Goal: Task Accomplishment & Management: Manage account settings

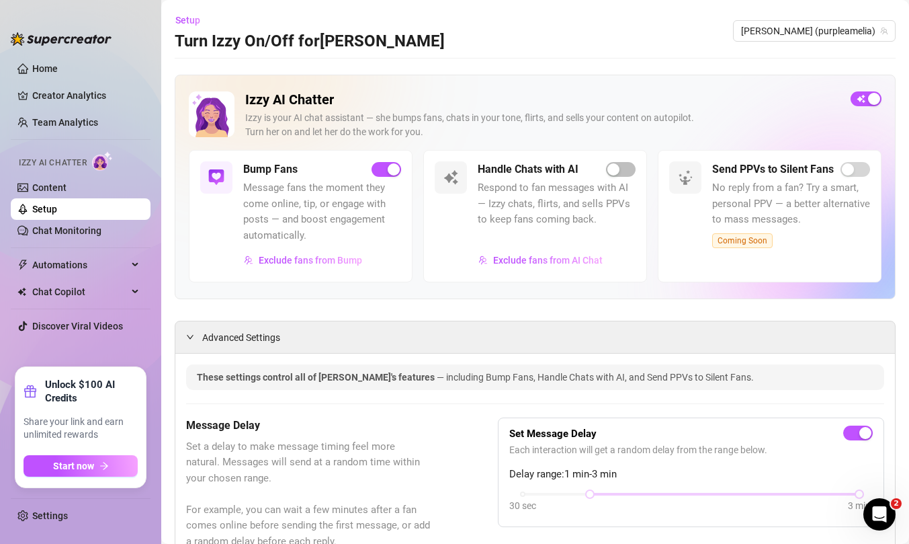
scroll to position [717, 0]
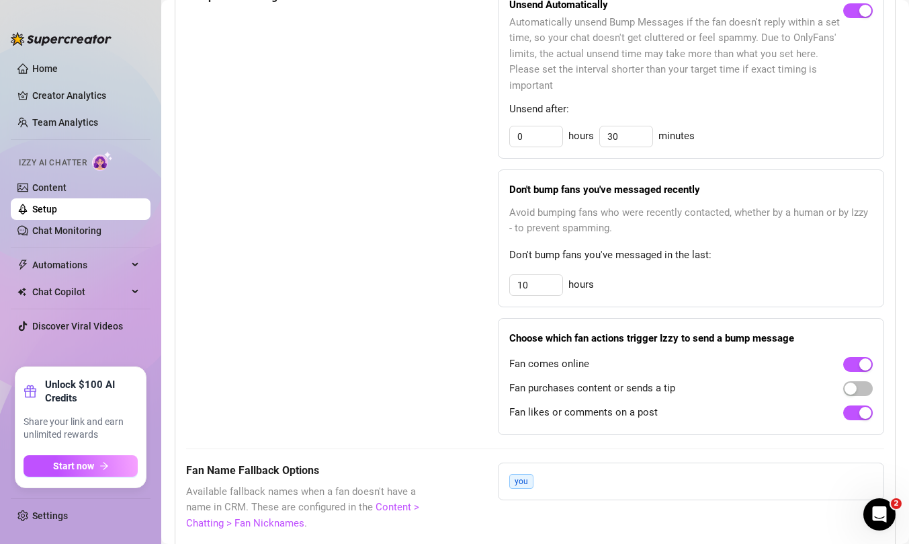
click at [631, 399] on div "Fan comes online Fan purchases content or sends a tip Fan likes or comments on …" at bounding box center [691, 388] width 364 height 70
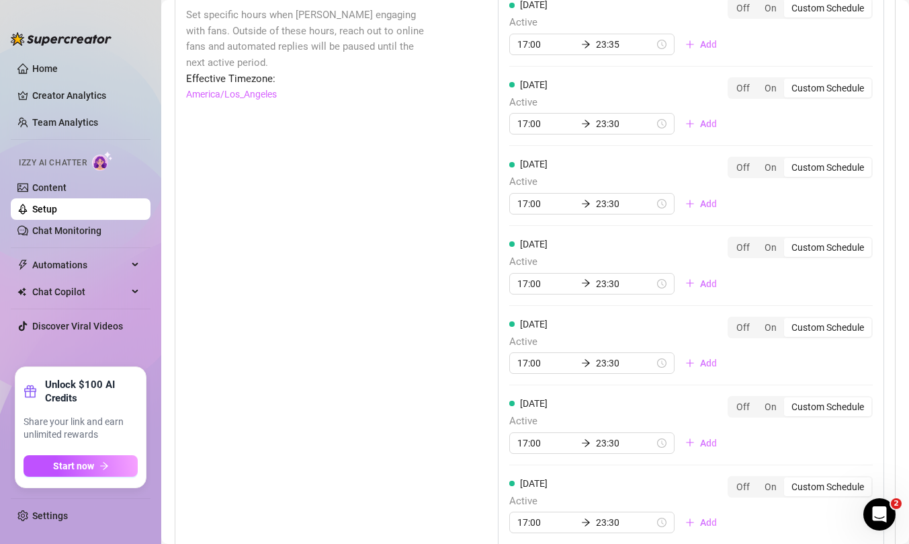
scroll to position [1350, 0]
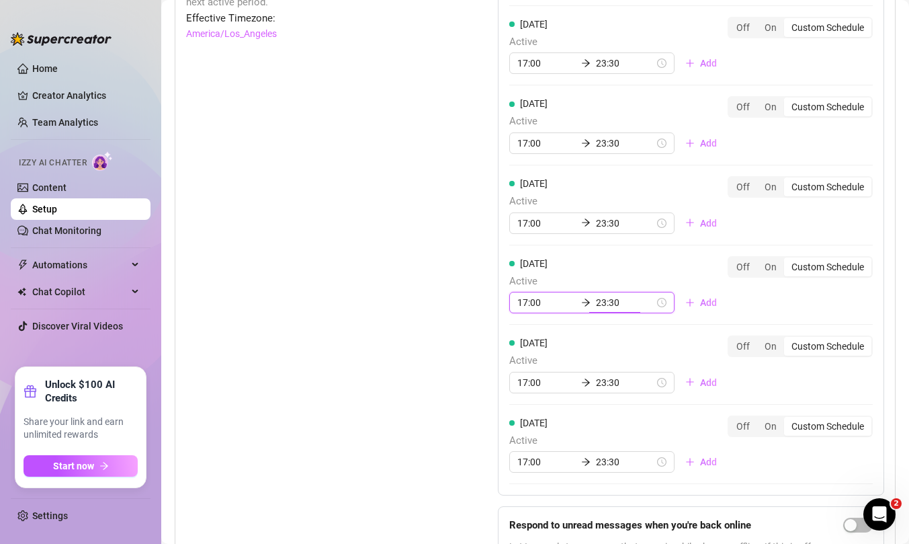
click at [613, 301] on input "23:30" at bounding box center [625, 302] width 58 height 15
click at [564, 340] on div "21" at bounding box center [565, 338] width 32 height 19
type input "21:30"
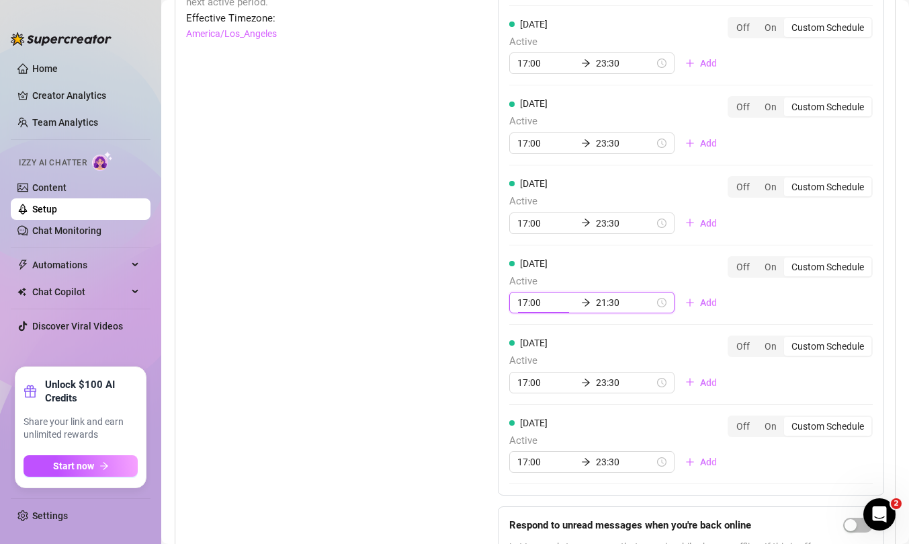
click at [661, 333] on div "[DATE] Active 17:00 23:35 Add Off On Custom Schedule [DATE] Active 17:00 23:30 …" at bounding box center [691, 210] width 386 height 570
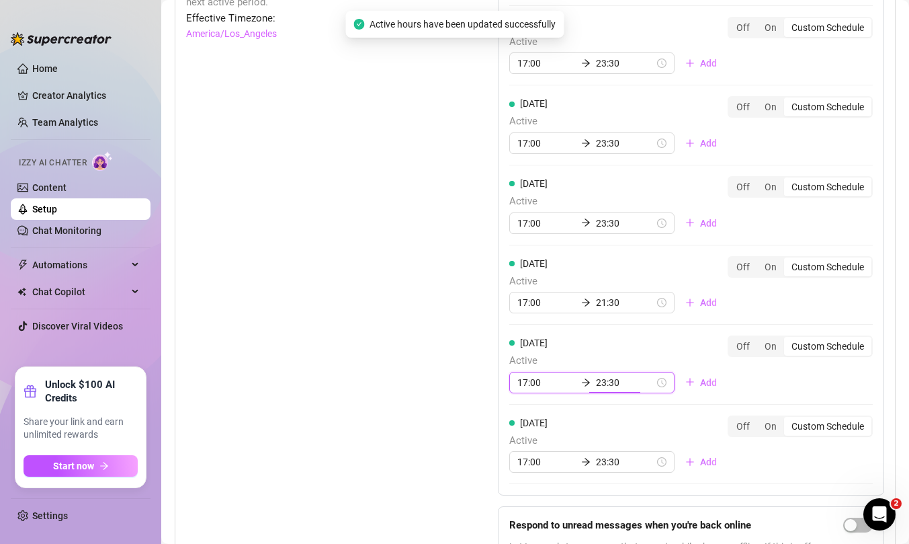
click at [603, 384] on input "23:30" at bounding box center [625, 382] width 58 height 15
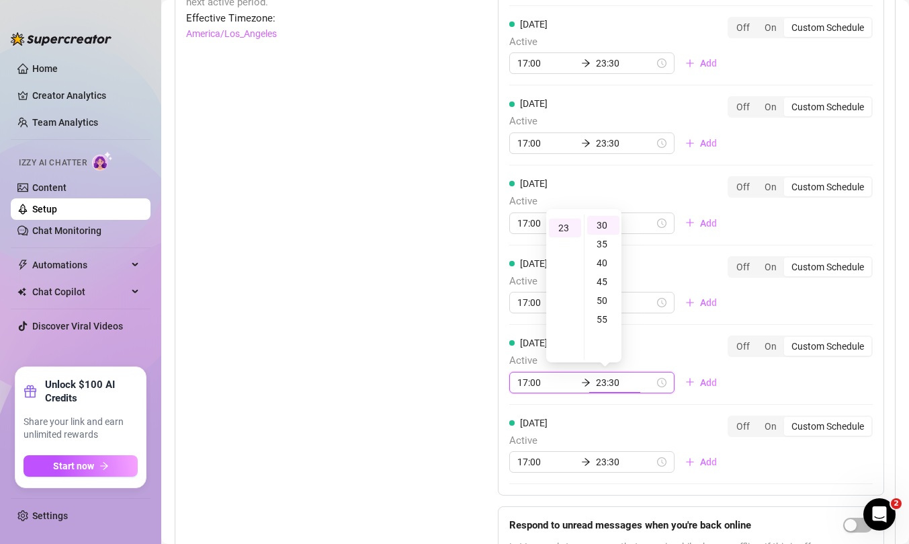
scroll to position [113, 0]
click at [565, 241] on div "21" at bounding box center [565, 240] width 32 height 19
type input "21:30"
click at [652, 334] on div "[DATE] Active 17:00 23:35 Add Off On Custom Schedule [DATE] Active 17:00 23:30 …" at bounding box center [691, 210] width 386 height 570
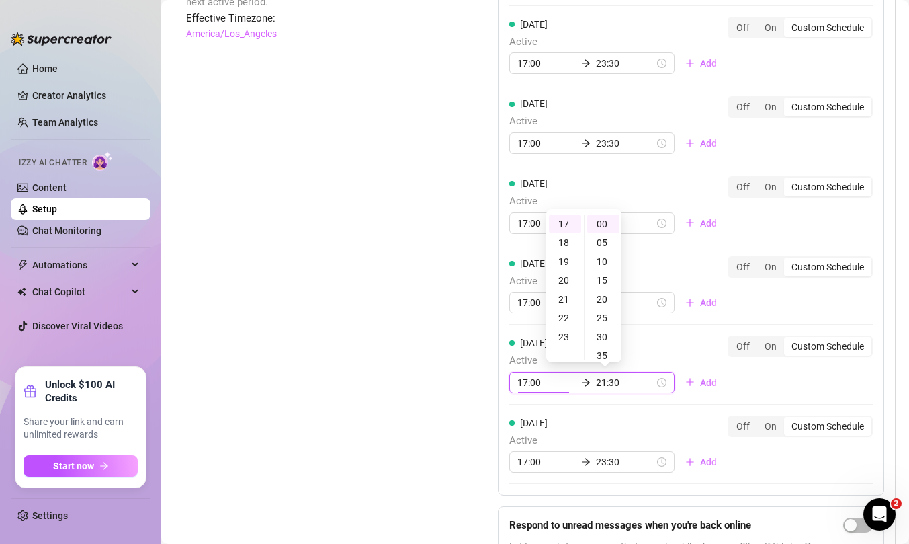
scroll to position [0, 0]
click at [580, 420] on div "[DATE] Active 17:00 23:30 Add" at bounding box center [618, 444] width 218 height 58
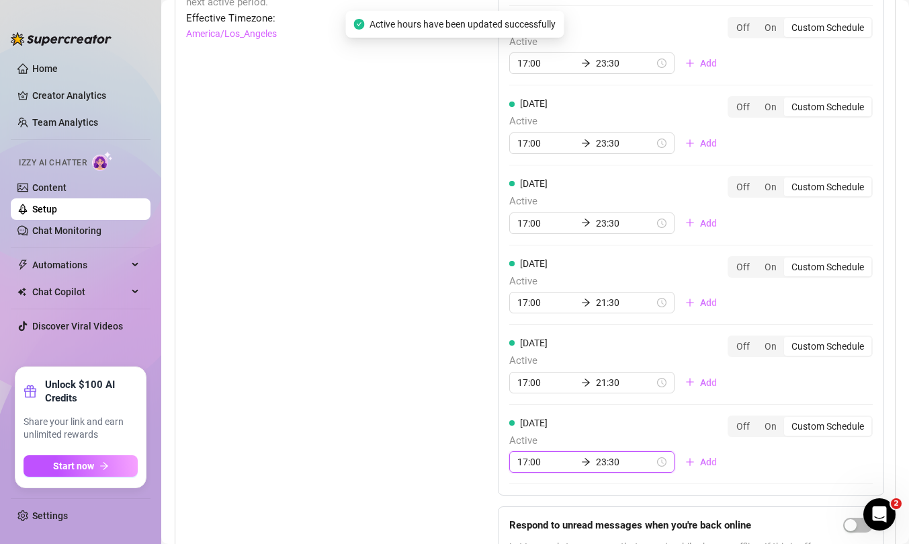
click at [596, 462] on input "23:30" at bounding box center [625, 461] width 58 height 15
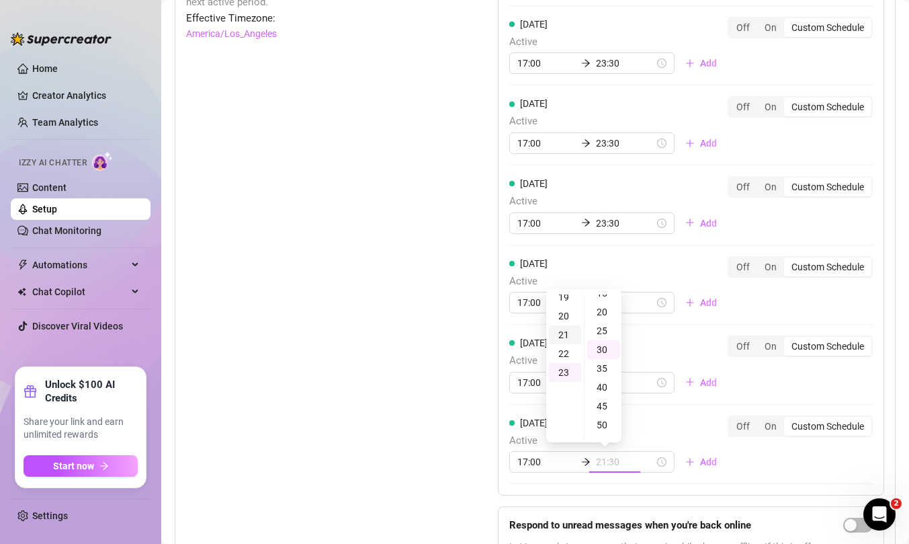
click at [566, 335] on div "21" at bounding box center [565, 334] width 32 height 19
type input "21:30"
click at [430, 384] on div "Set Active Hours (Izzy Availability) Set specific hours when Izzy engaging with…" at bounding box center [308, 257] width 245 height 665
click at [425, 298] on div "Set Active Hours (Izzy Availability) Set specific hours when Izzy engaging with…" at bounding box center [308, 257] width 245 height 665
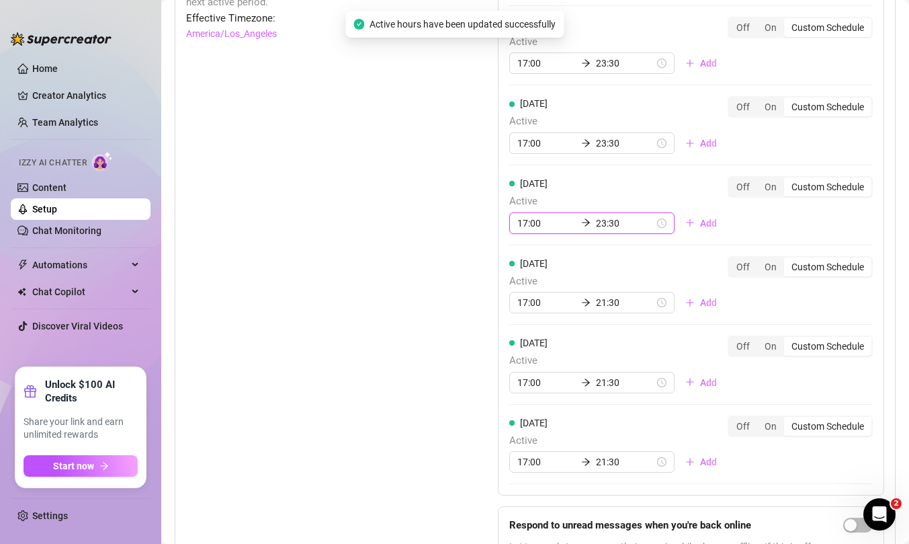
click at [596, 224] on input "23:30" at bounding box center [625, 223] width 58 height 15
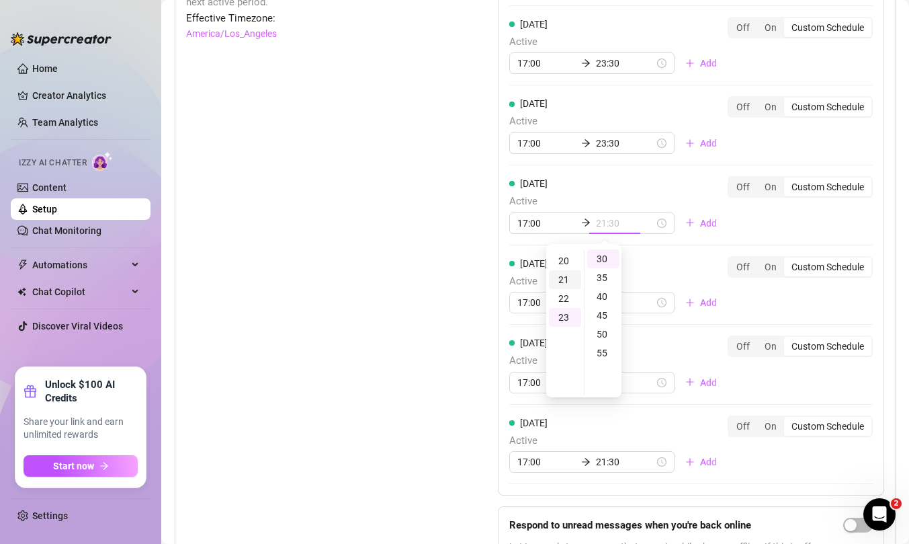
click at [563, 275] on div "21" at bounding box center [565, 279] width 32 height 19
type input "21:30"
click at [469, 263] on div "Set Active Hours (Izzy Availability) Set specific hours when Izzy engaging with…" at bounding box center [535, 257] width 698 height 665
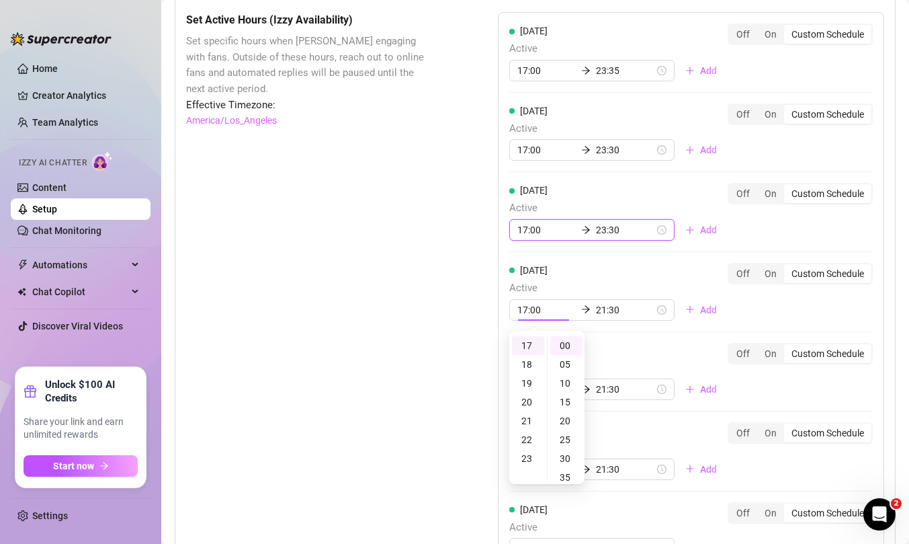
click at [602, 224] on input "23:30" at bounding box center [625, 229] width 58 height 15
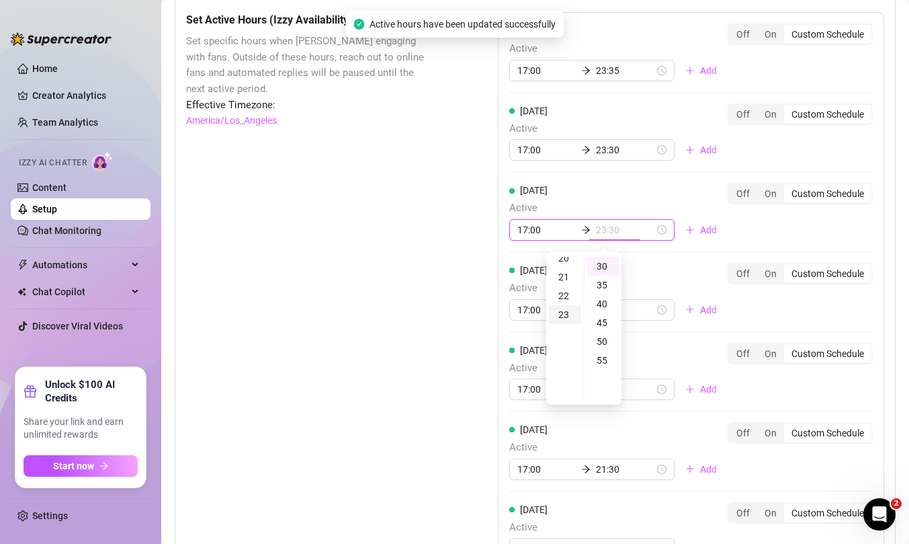
type input "21:30"
click at [568, 271] on div "21" at bounding box center [565, 276] width 32 height 19
click at [479, 232] on div "Set Active Hours (Izzy Availability) Set specific hours when Izzy engaging with…" at bounding box center [535, 344] width 698 height 665
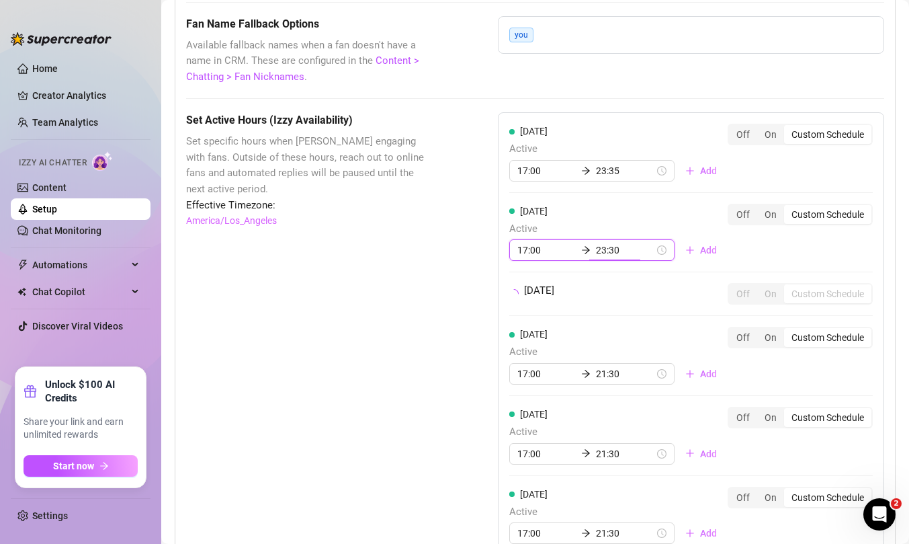
click at [601, 249] on input "23:30" at bounding box center [625, 250] width 58 height 15
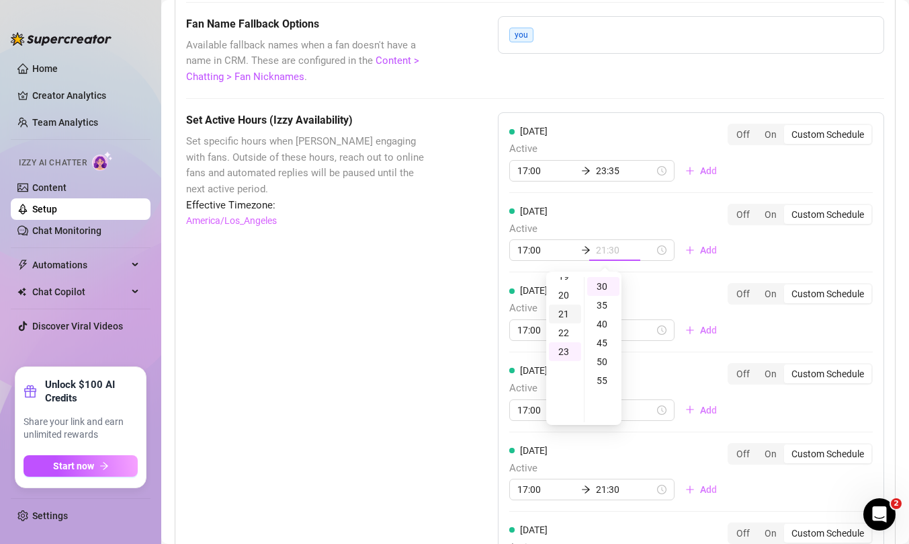
click at [564, 316] on div "21" at bounding box center [565, 313] width 32 height 19
type input "21:30"
click at [464, 280] on div "Set Active Hours (Izzy Availability) Set specific hours when Izzy engaging with…" at bounding box center [535, 444] width 698 height 665
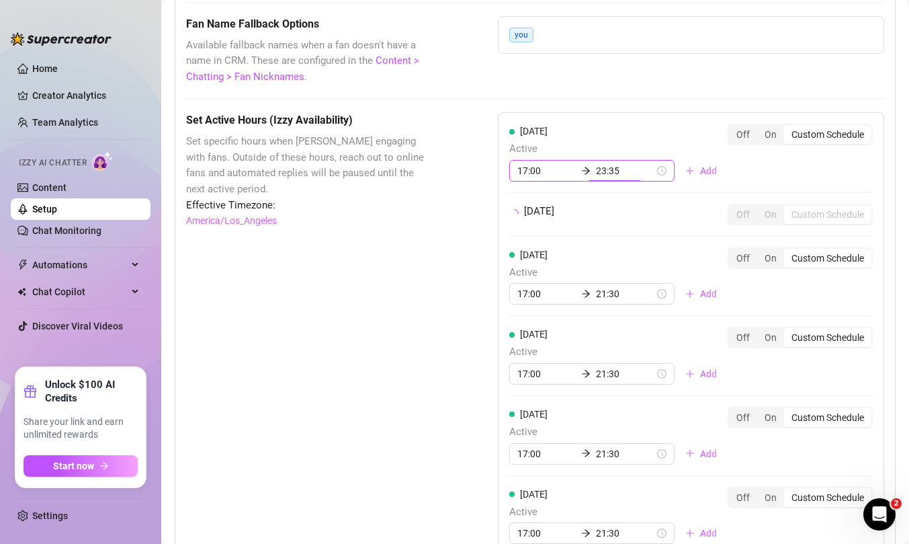
click at [597, 167] on input "23:35" at bounding box center [625, 170] width 58 height 15
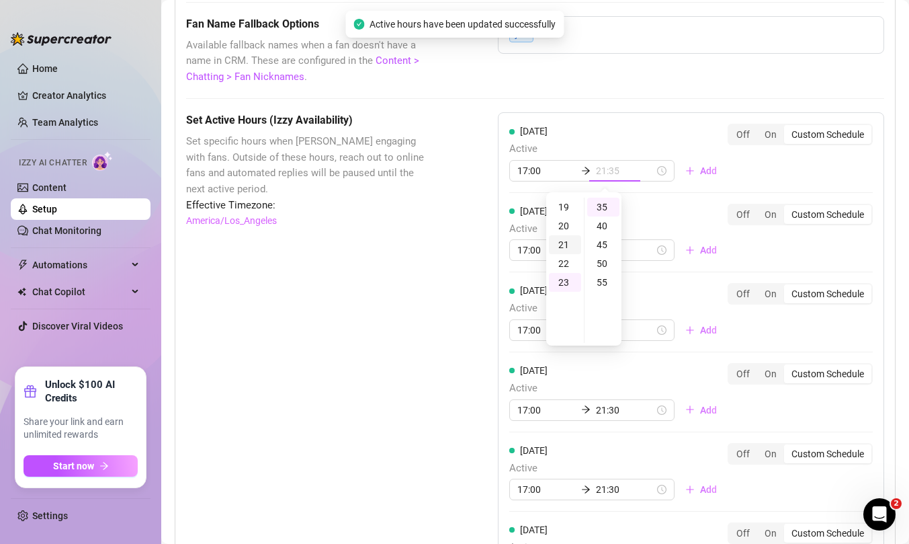
click at [561, 243] on div "21" at bounding box center [565, 244] width 32 height 19
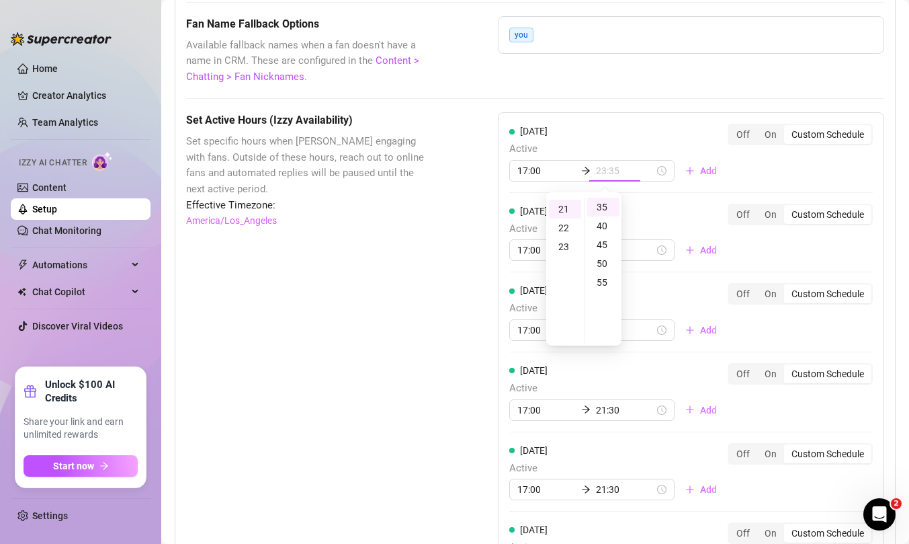
type input "21:35"
click at [361, 302] on div "Set Active Hours (Izzy Availability) Set specific hours when Izzy engaging with…" at bounding box center [308, 444] width 245 height 665
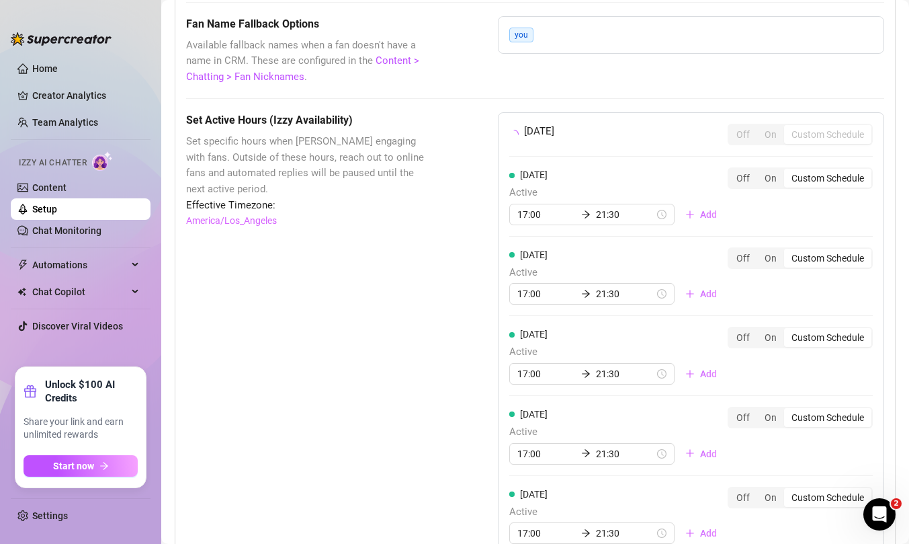
click at [338, 319] on div "Set Active Hours (Izzy Availability) Set specific hours when Izzy engaging with…" at bounding box center [308, 426] width 245 height 629
